Goal: Task Accomplishment & Management: Manage account settings

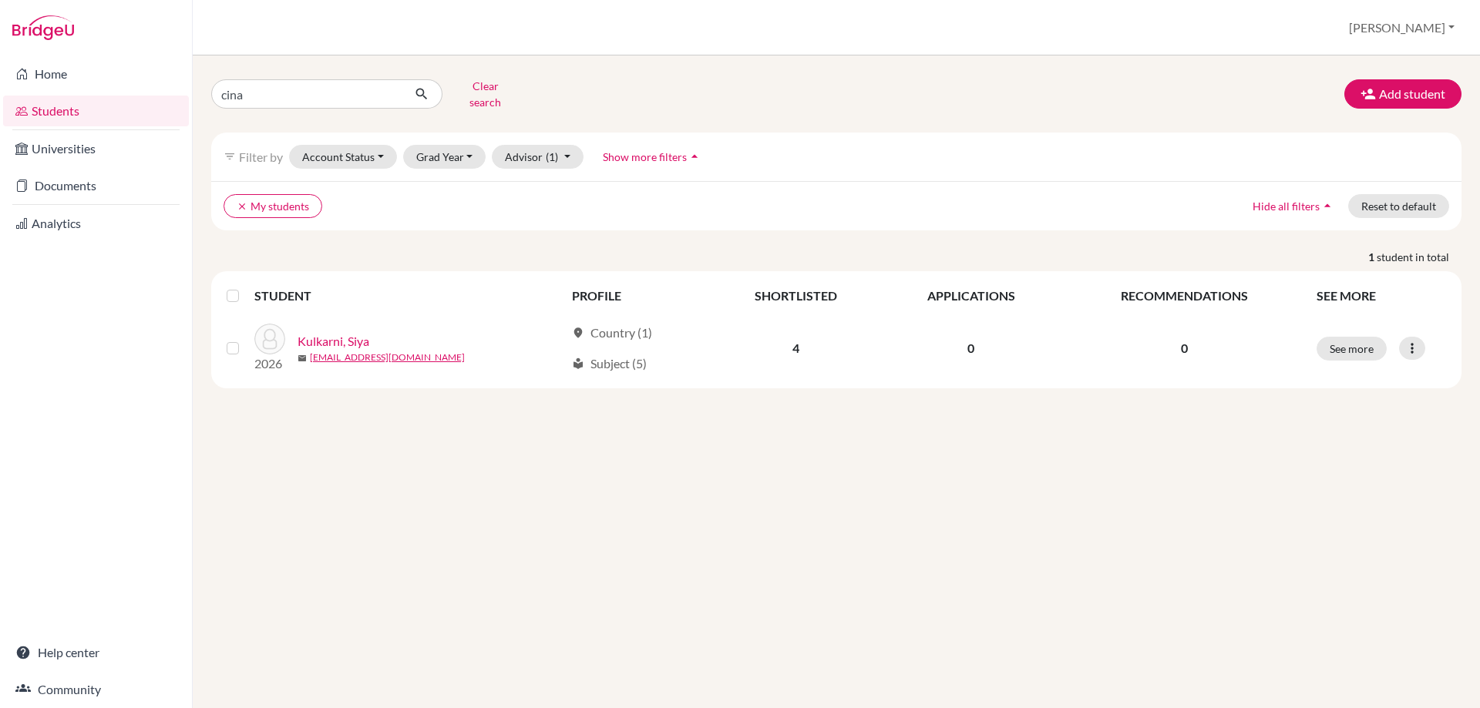
type input "cinar"
click button "submit" at bounding box center [422, 93] width 41 height 29
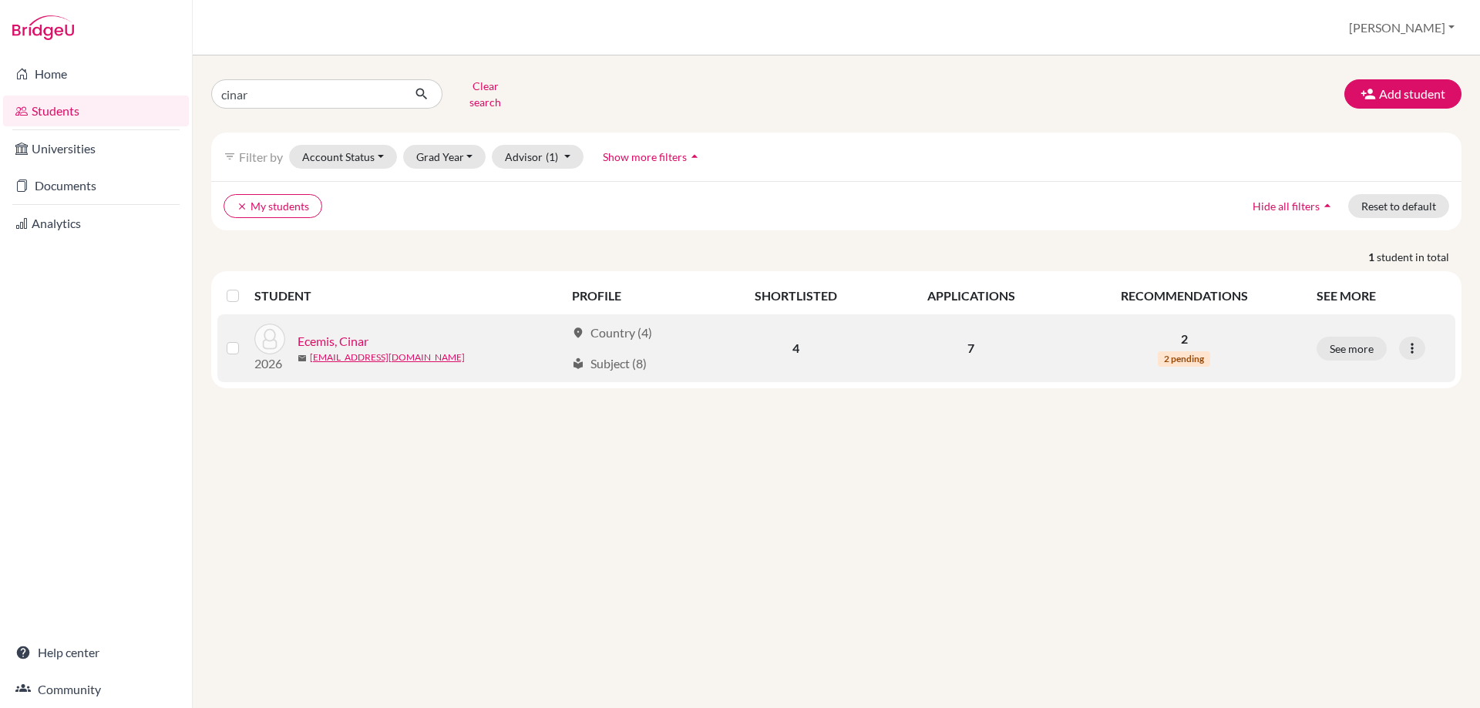
click at [304, 324] on div "2026 Ecemis, Cinar mail 12cecemis@jess.sch.ae" at bounding box center [404, 348] width 322 height 49
click at [328, 332] on link "Ecemis, Cinar" at bounding box center [332, 341] width 71 height 18
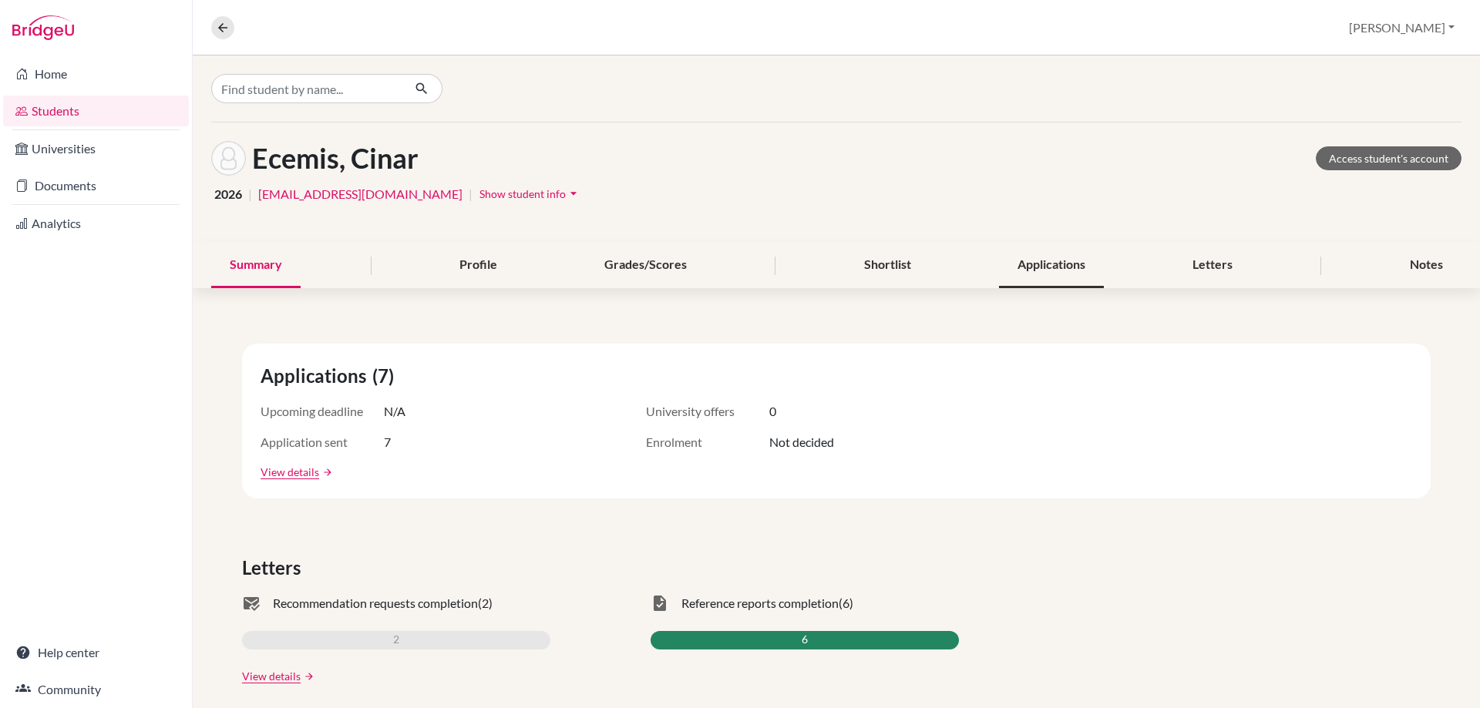
click at [1034, 273] on div "Applications" at bounding box center [1051, 265] width 105 height 45
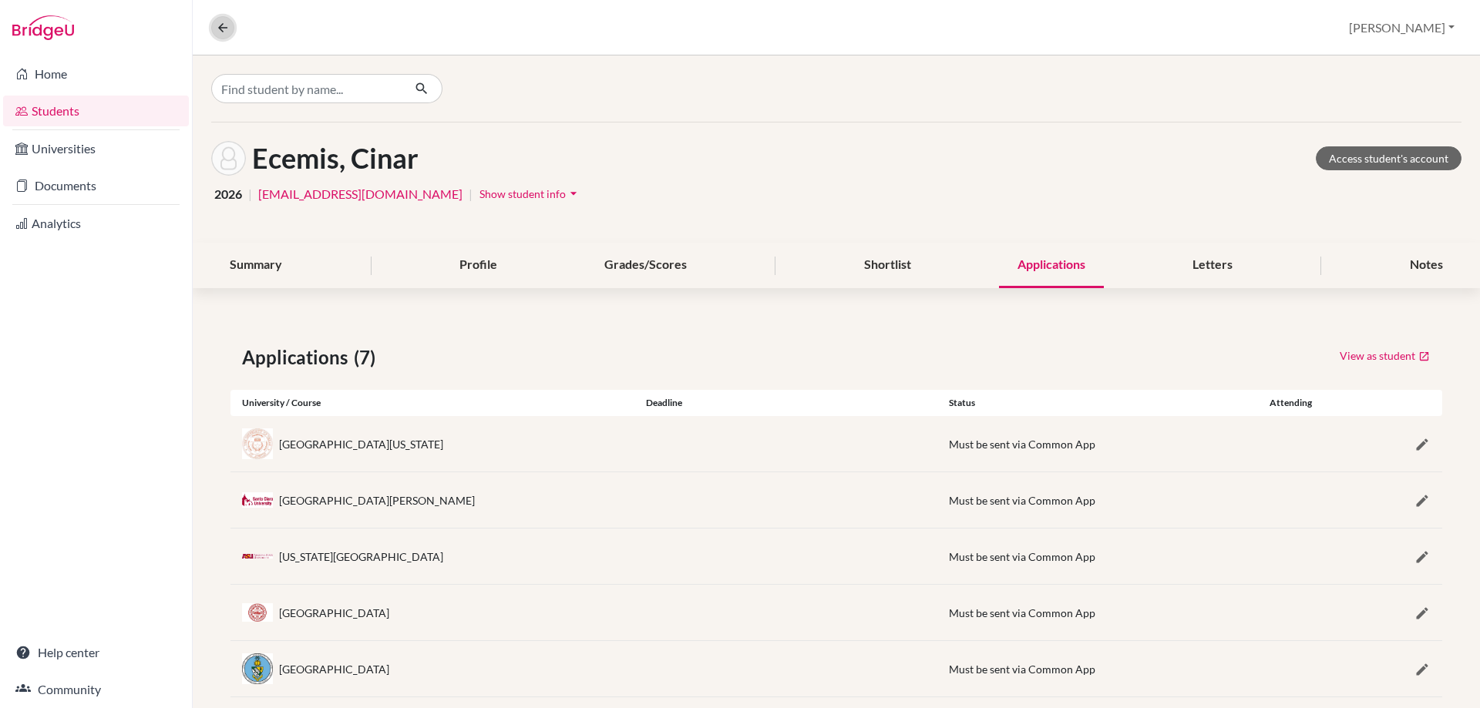
drag, startPoint x: 229, startPoint y: 31, endPoint x: 220, endPoint y: 35, distance: 10.0
click at [229, 31] on icon at bounding box center [223, 28] width 14 height 14
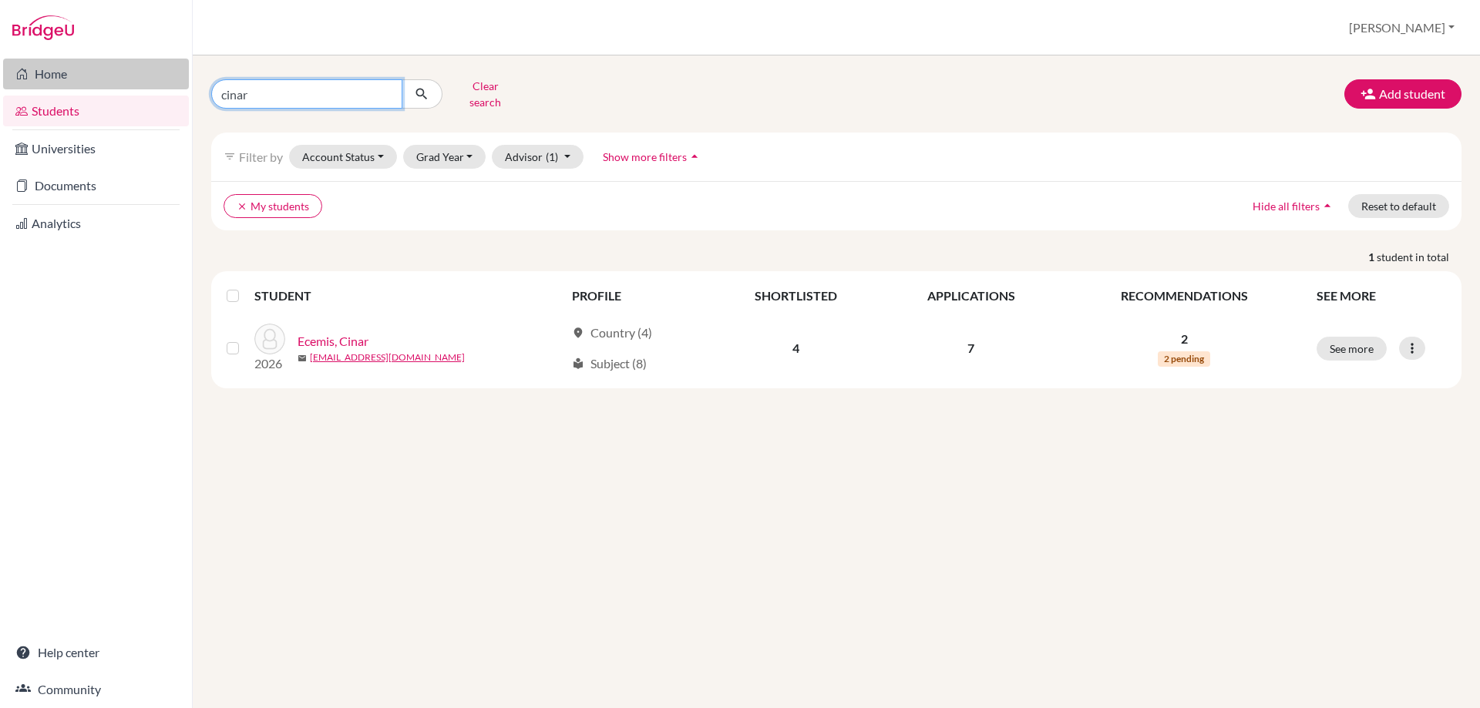
drag, startPoint x: 275, startPoint y: 95, endPoint x: 144, endPoint y: 82, distance: 131.7
click at [144, 82] on div "Home Students Universities Documents Analytics Help center Community Students o…" at bounding box center [740, 354] width 1480 height 708
type input "bu"
click button "submit" at bounding box center [422, 93] width 41 height 29
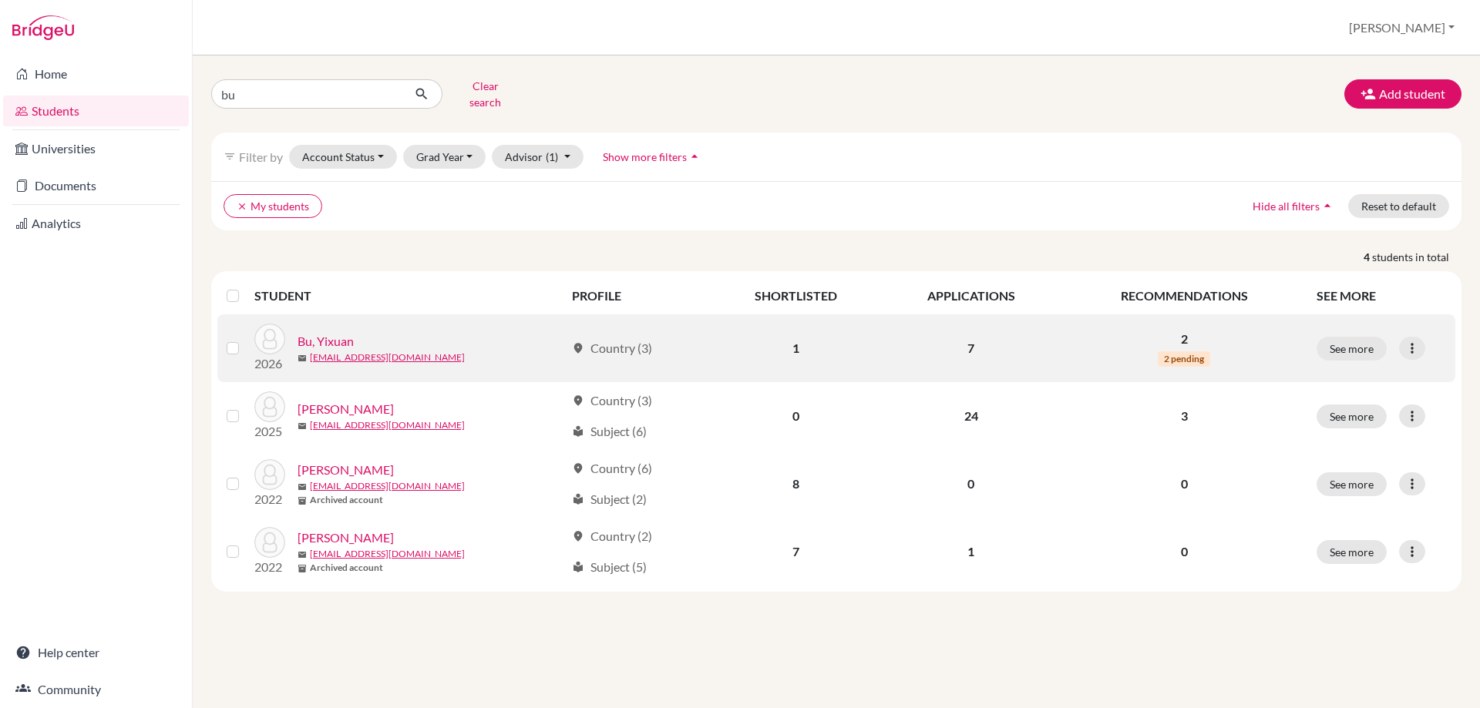
click at [332, 332] on link "Bu, Yixuan" at bounding box center [325, 341] width 56 height 18
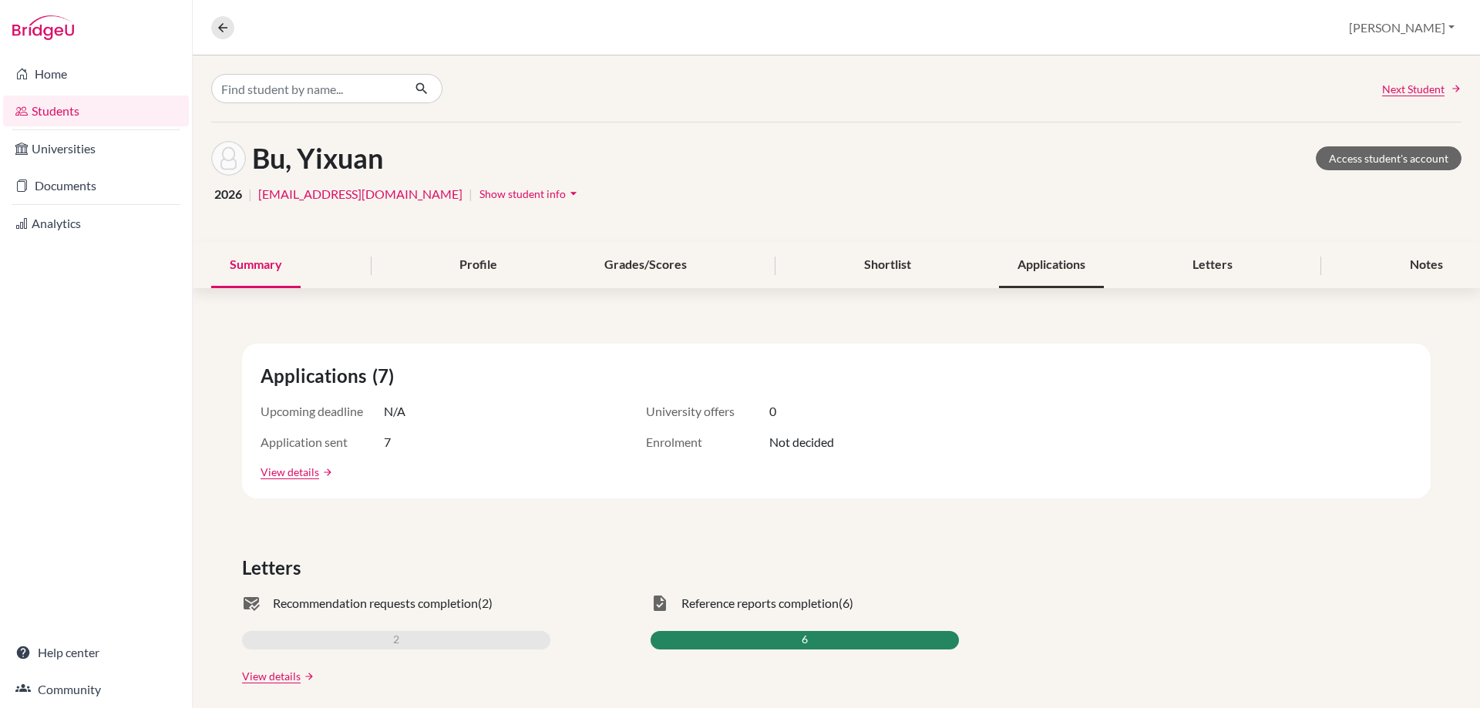
click at [1047, 276] on div "Applications" at bounding box center [1051, 265] width 105 height 45
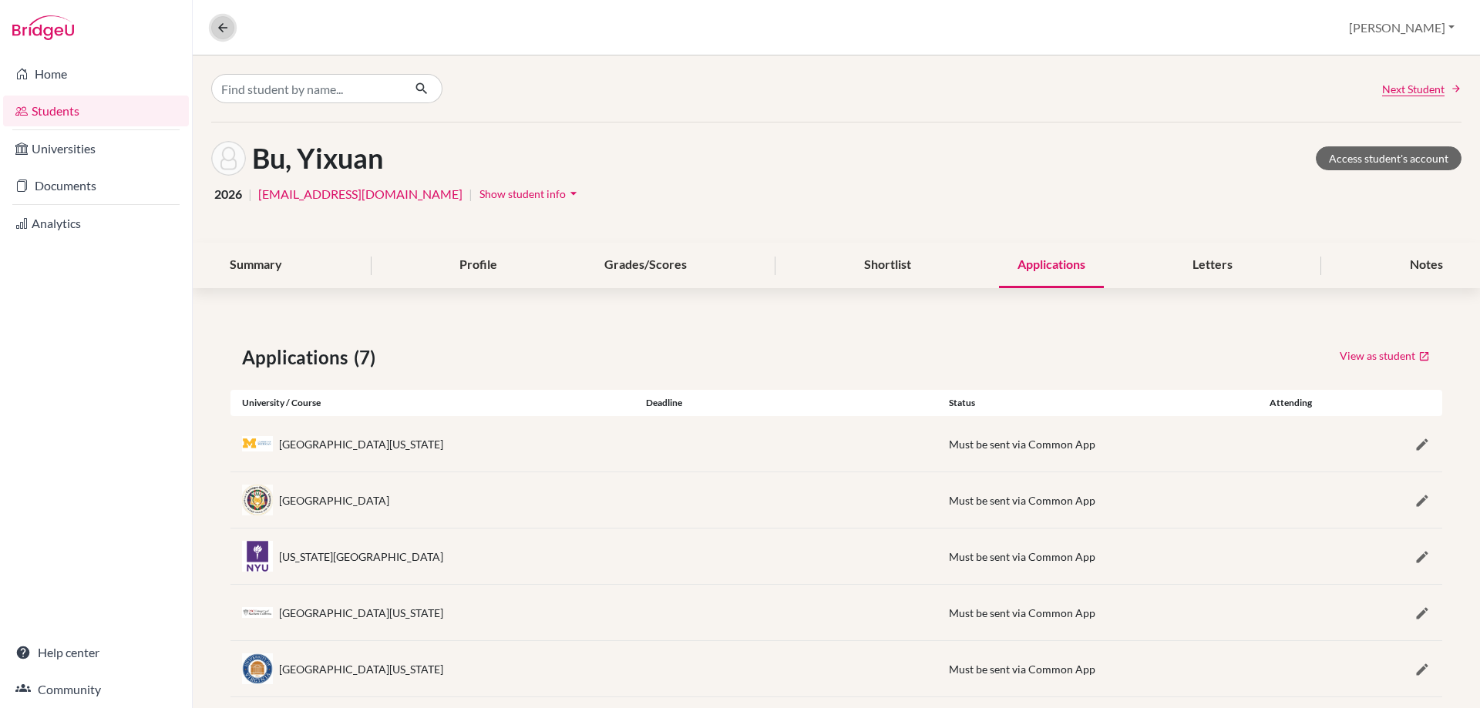
click at [220, 36] on button at bounding box center [222, 27] width 23 height 23
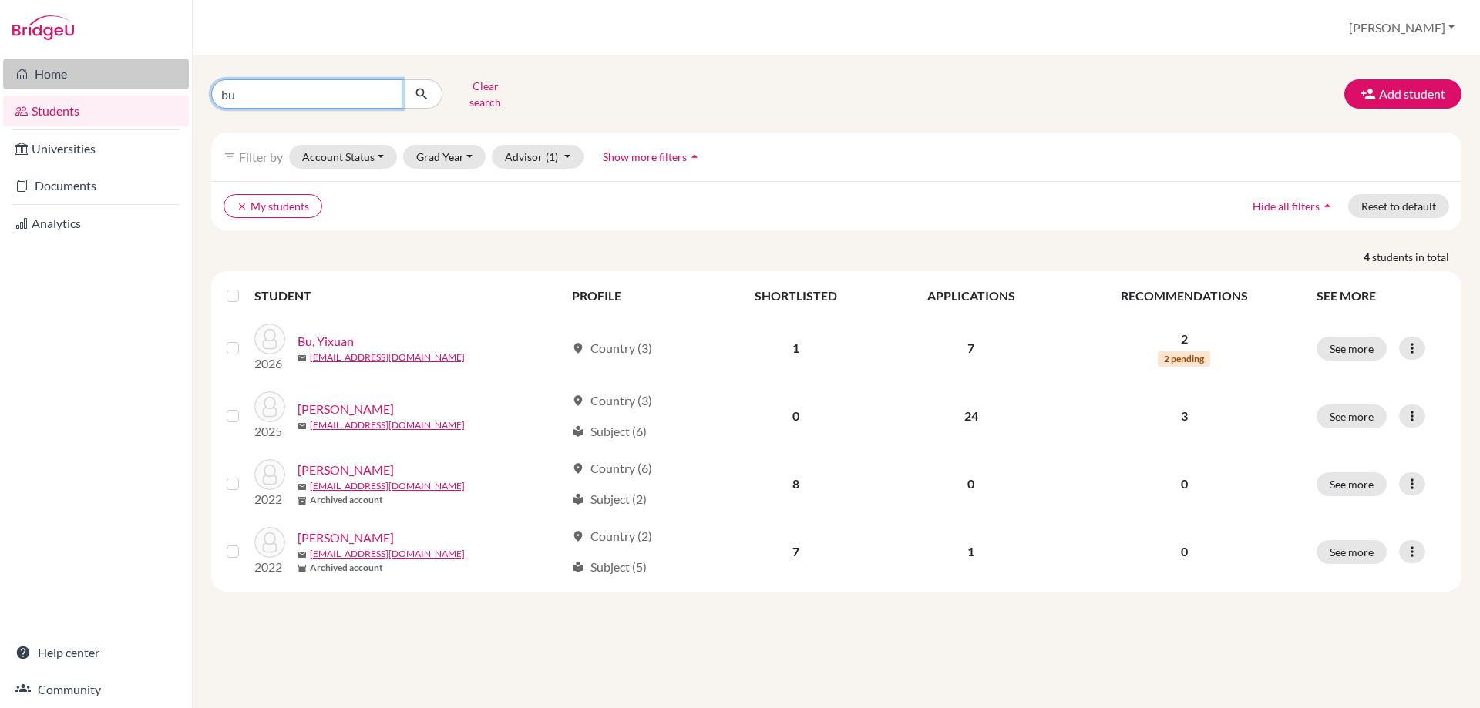
drag, startPoint x: 258, startPoint y: 86, endPoint x: 144, endPoint y: 68, distance: 115.6
click at [146, 69] on div "Home Students Universities Documents Analytics Help center Community Students o…" at bounding box center [740, 354] width 1480 height 708
type input "nautiyal"
click button "submit" at bounding box center [422, 93] width 41 height 29
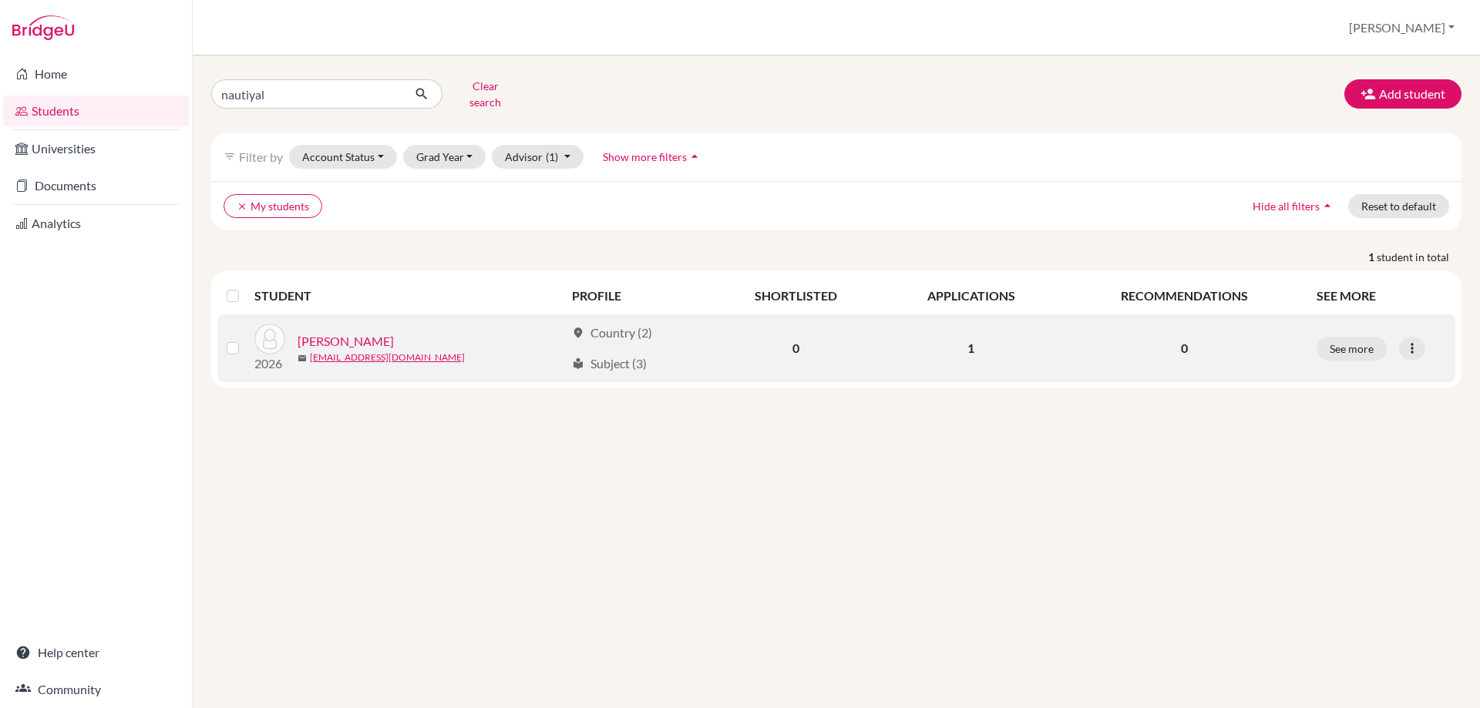
click at [349, 332] on link "[PERSON_NAME]" at bounding box center [345, 341] width 96 height 18
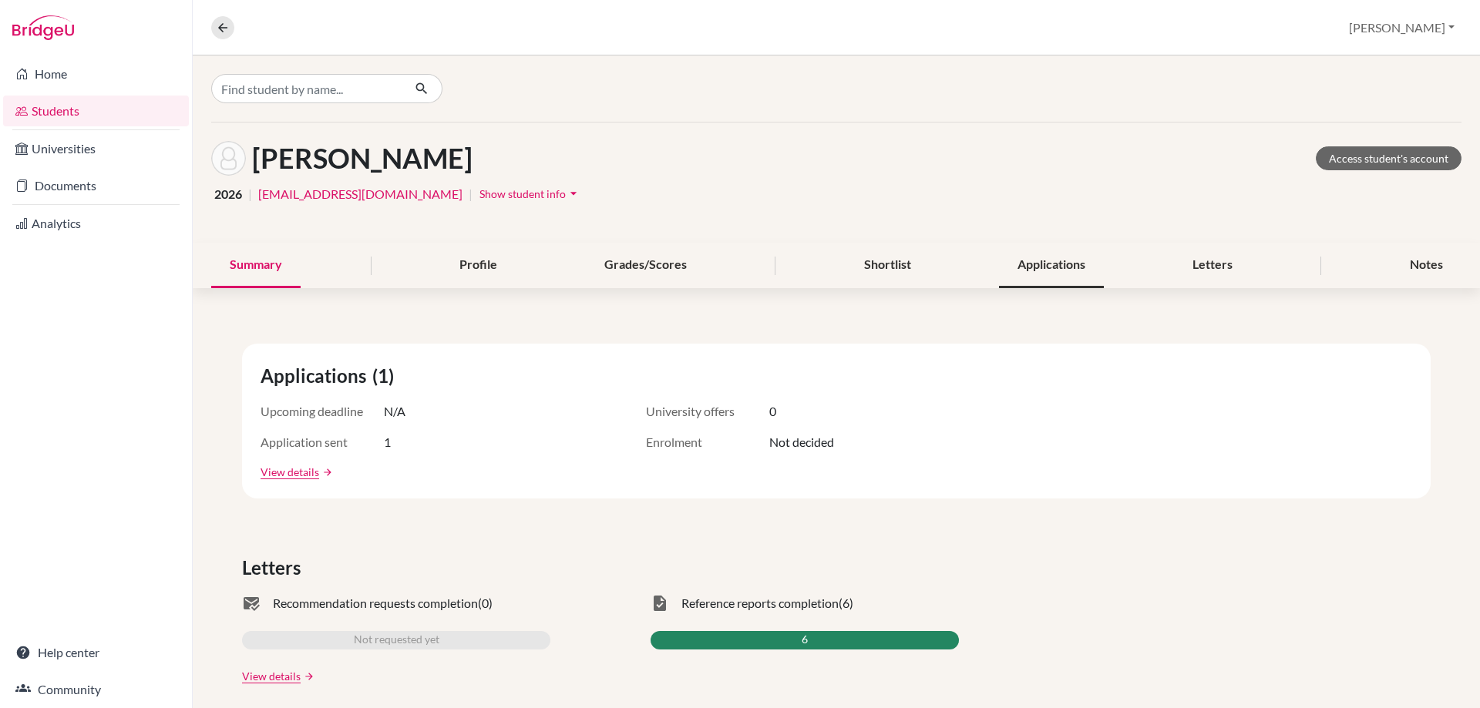
click at [1028, 265] on div "Applications" at bounding box center [1051, 265] width 105 height 45
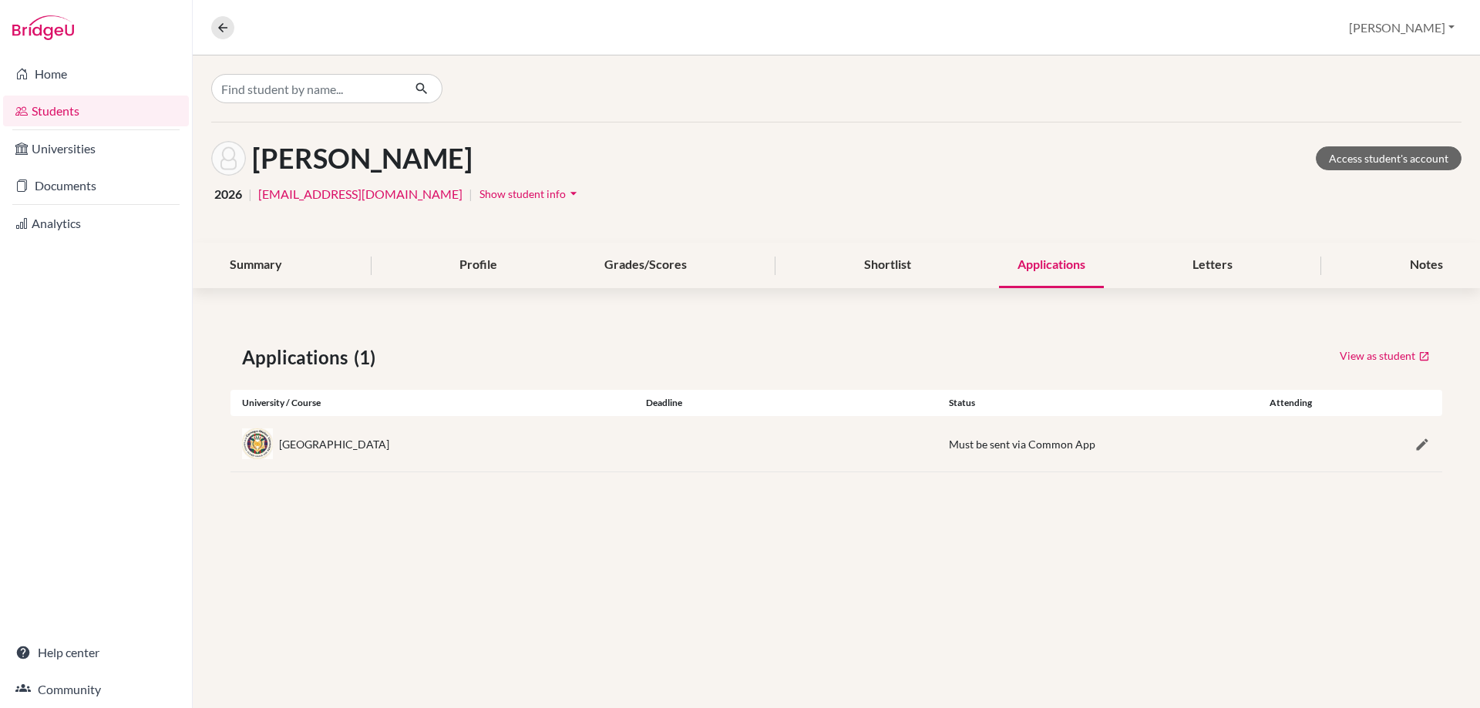
click at [434, 490] on div "Applications (1) View as student University / Course Deadline Status Attending …" at bounding box center [836, 408] width 1287 height 203
click at [533, 506] on div "Applications (1) View as student University / Course Deadline Status Attending …" at bounding box center [836, 408] width 1287 height 203
click at [1344, 153] on link "Access student's account" at bounding box center [1389, 158] width 146 height 24
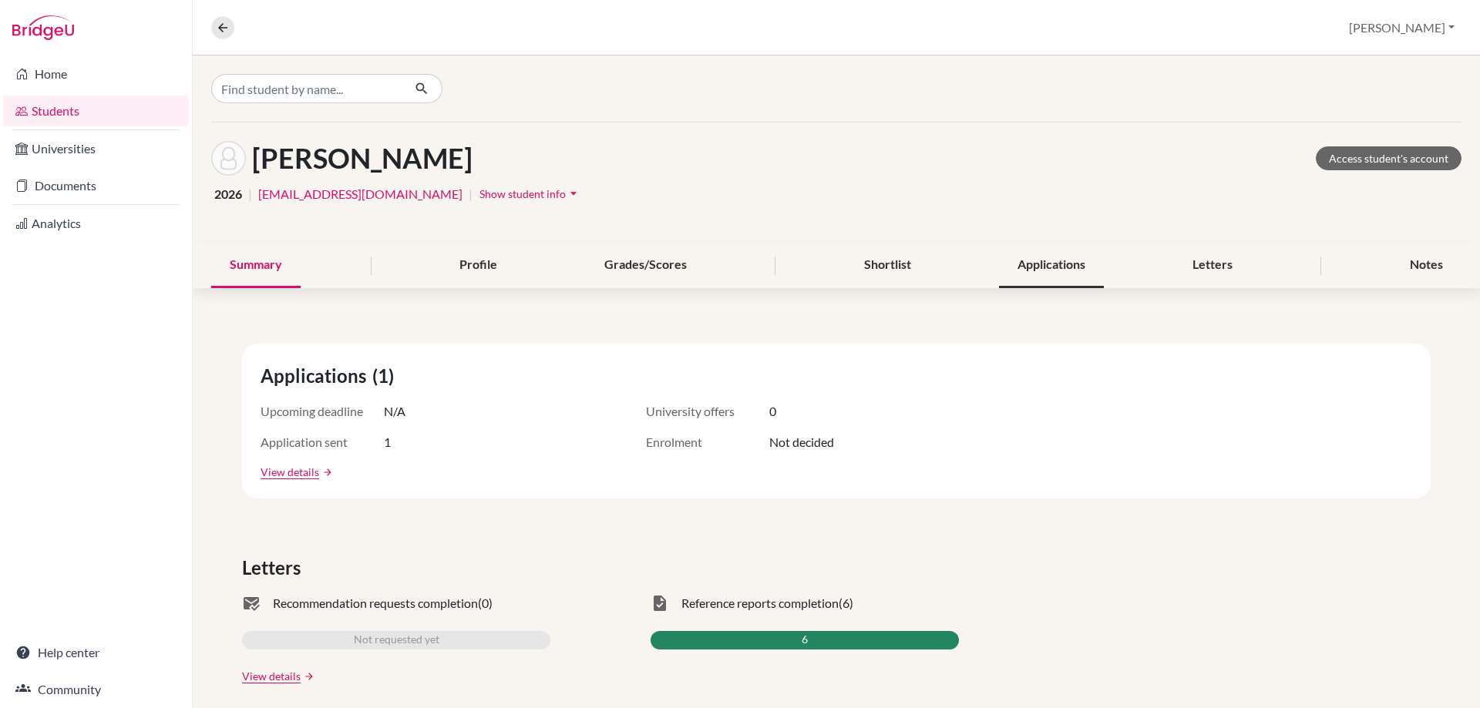
click at [1055, 273] on div "Applications" at bounding box center [1051, 265] width 105 height 45
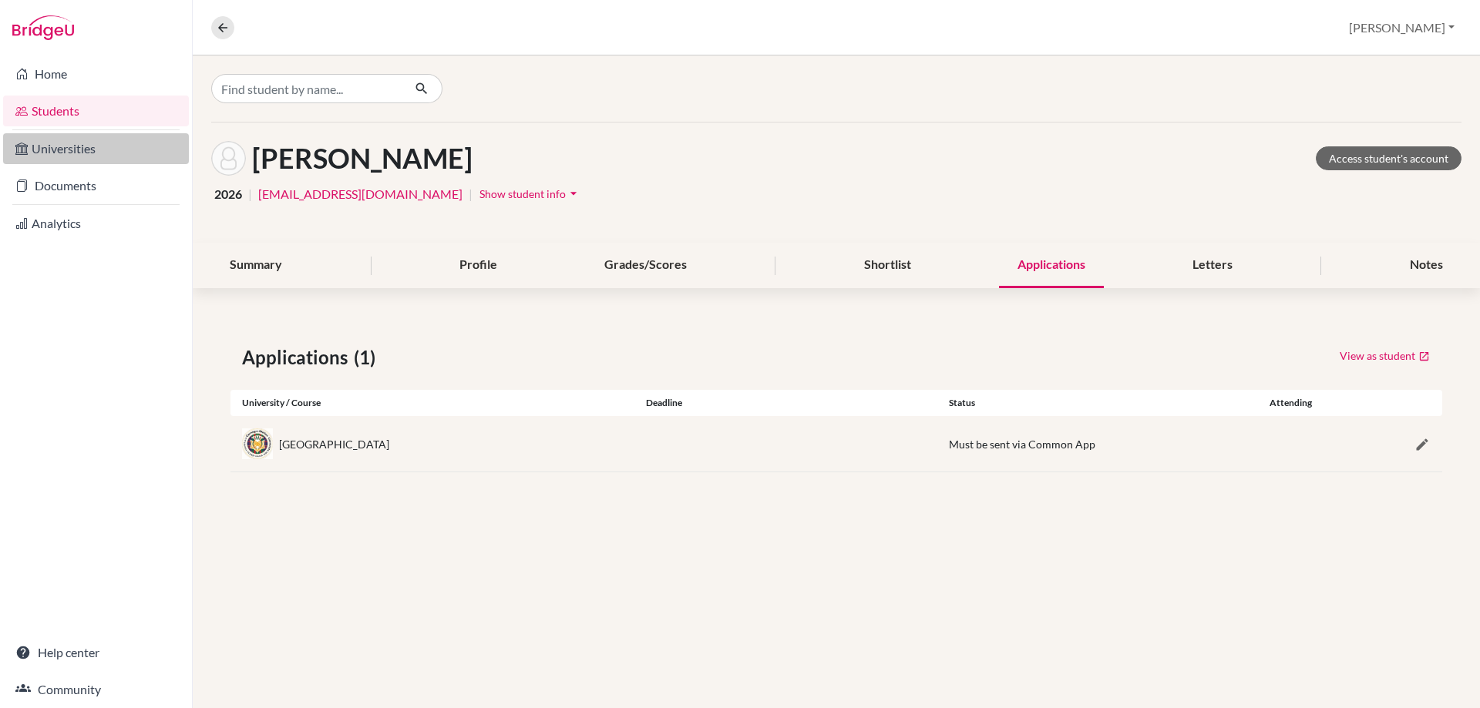
click at [91, 141] on link "Universities" at bounding box center [96, 148] width 186 height 31
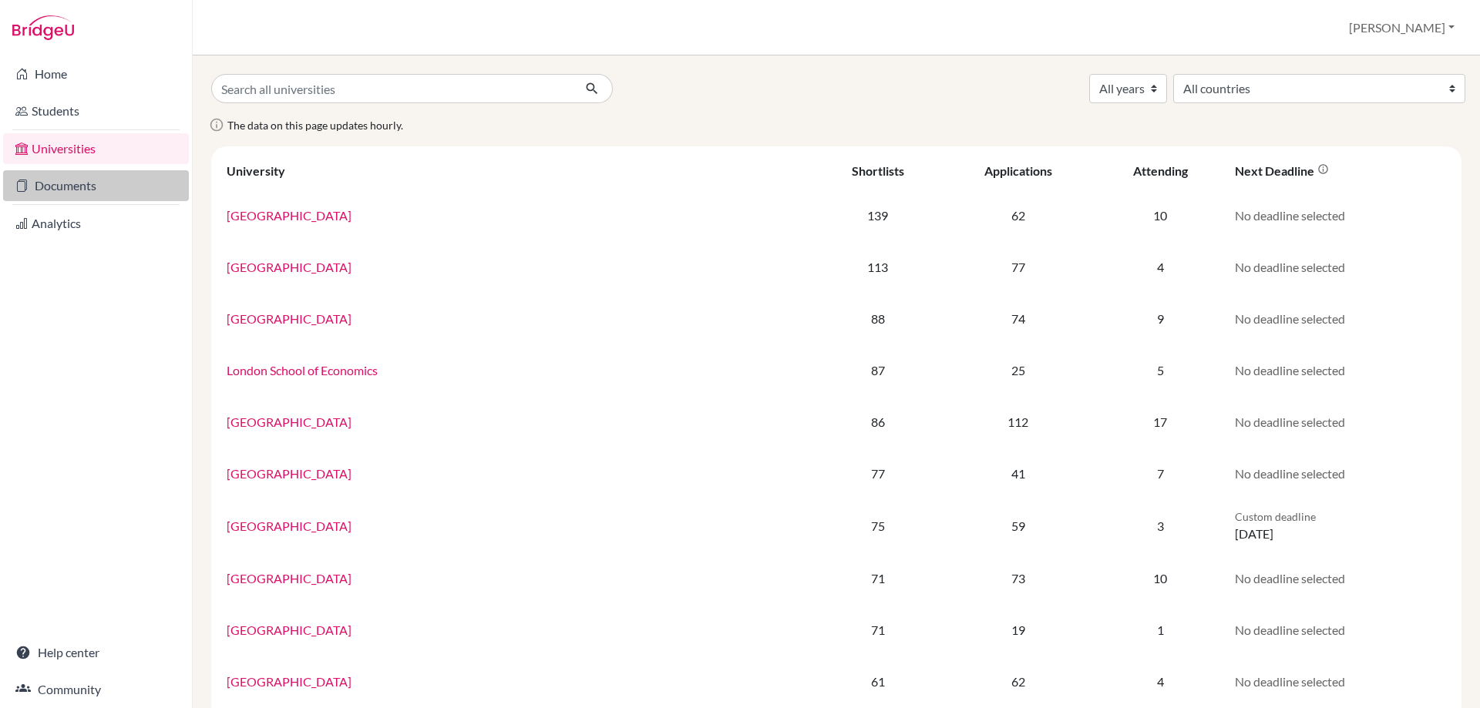
click at [86, 174] on link "Documents" at bounding box center [96, 185] width 186 height 31
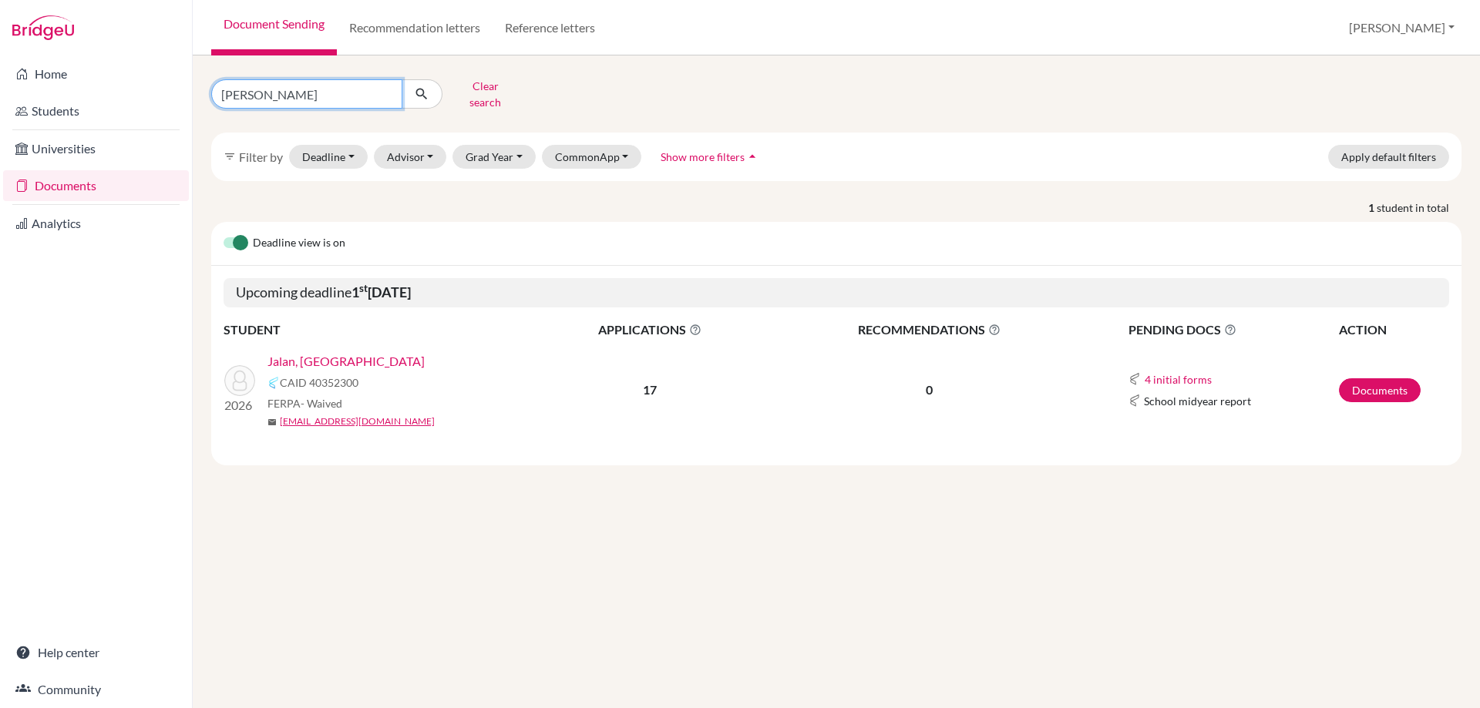
drag, startPoint x: 275, startPoint y: 76, endPoint x: 229, endPoint y: 80, distance: 46.4
click at [229, 80] on input "aarav" at bounding box center [306, 93] width 191 height 29
type input "a"
type input "shrey"
click button "submit" at bounding box center [422, 93] width 41 height 29
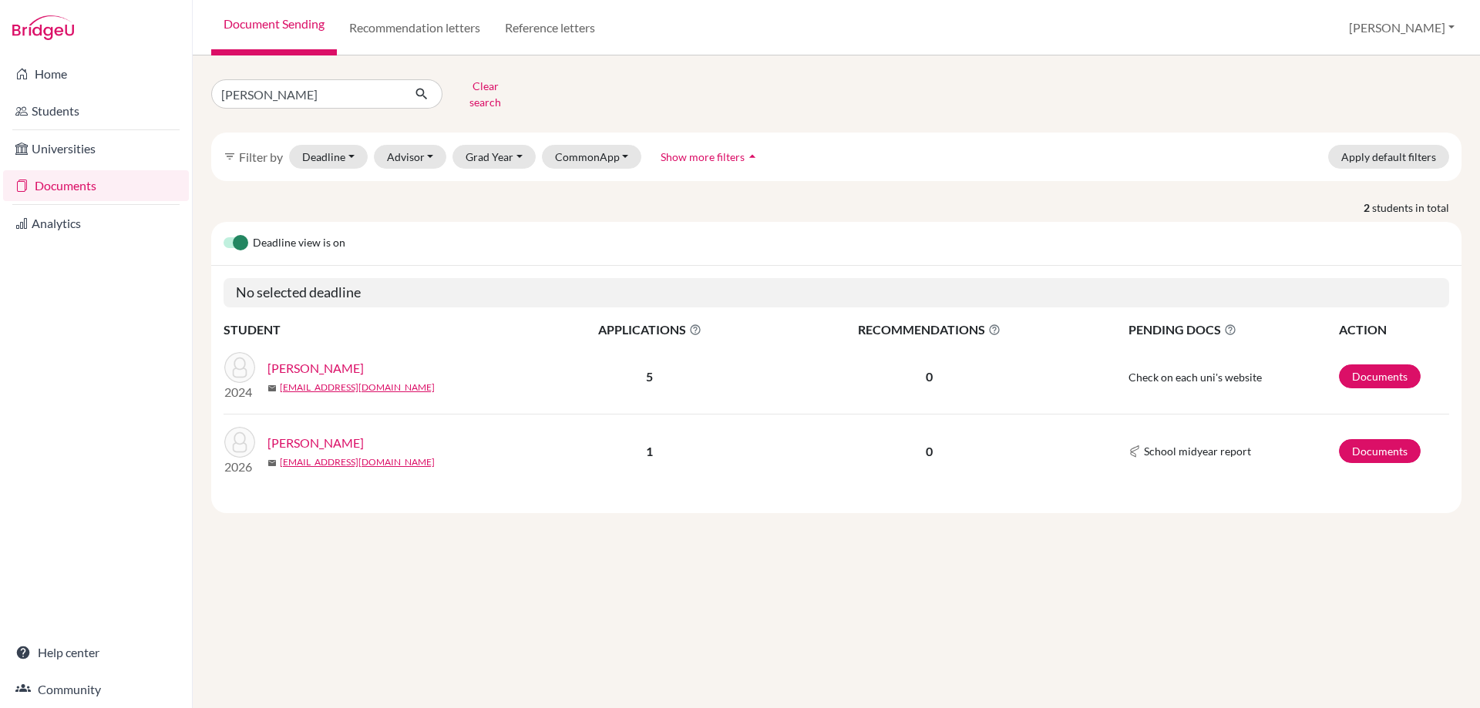
click at [277, 434] on link "[PERSON_NAME]" at bounding box center [315, 443] width 96 height 18
